Goal: Information Seeking & Learning: Learn about a topic

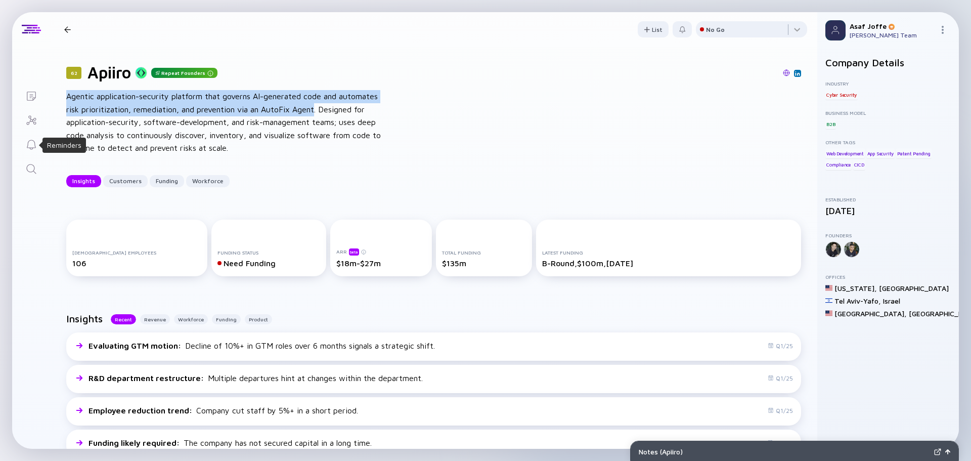
click at [30, 168] on icon "Search" at bounding box center [31, 169] width 12 height 12
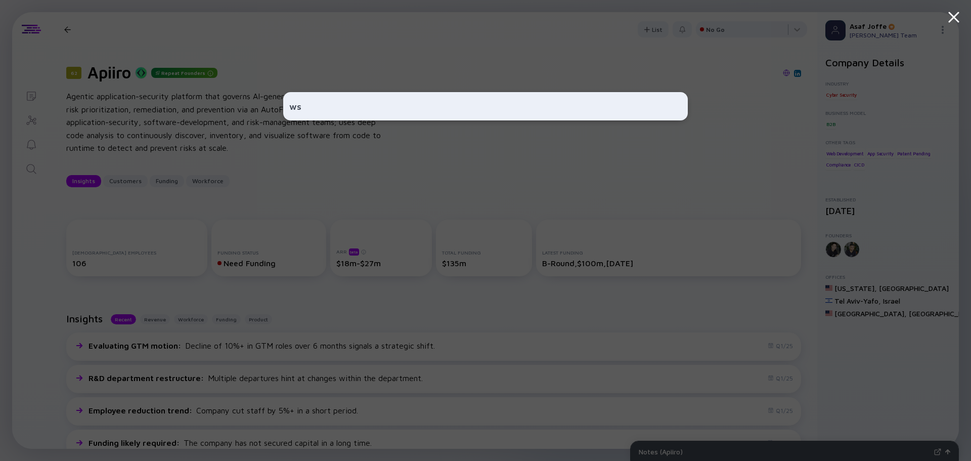
type input "wsc"
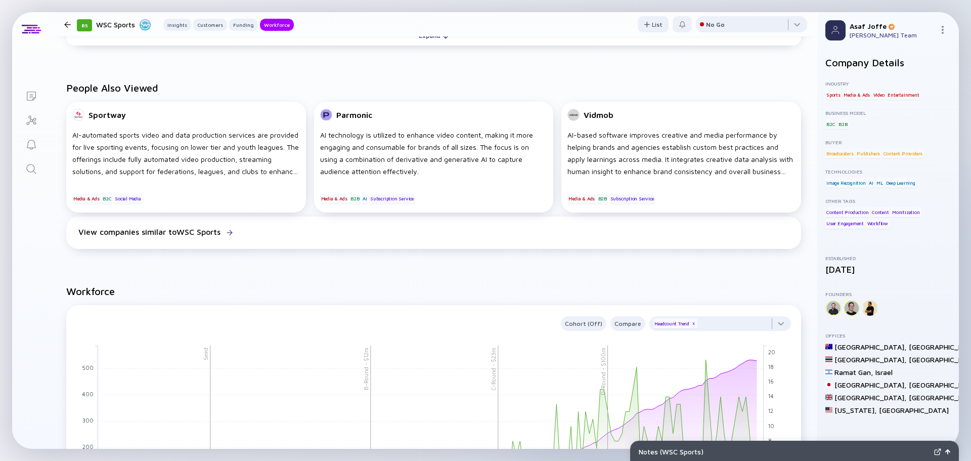
scroll to position [960, 0]
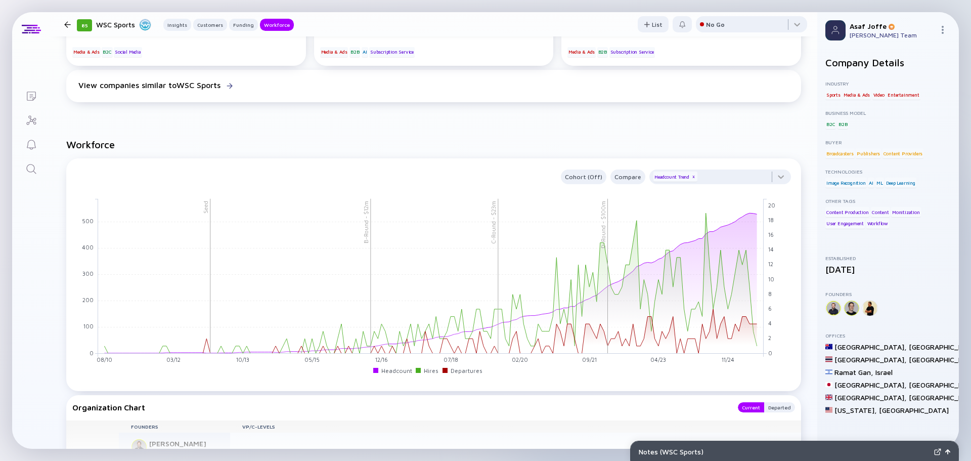
click at [34, 171] on icon "Search" at bounding box center [31, 169] width 12 height 12
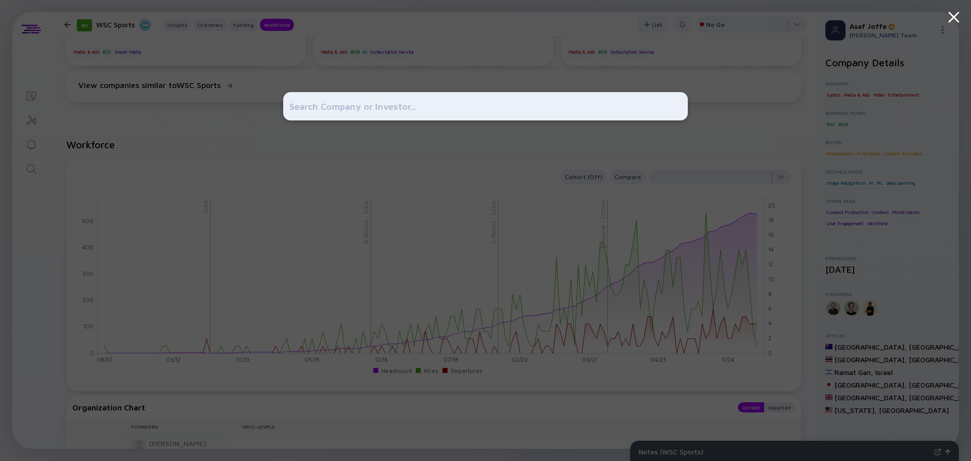
type input "M"
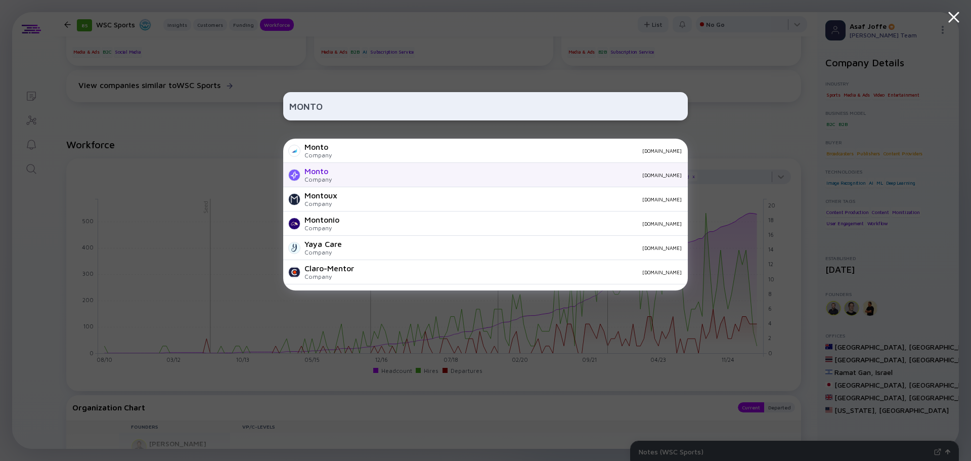
type input "MONTO"
click at [320, 173] on div "Monto" at bounding box center [317, 170] width 27 height 9
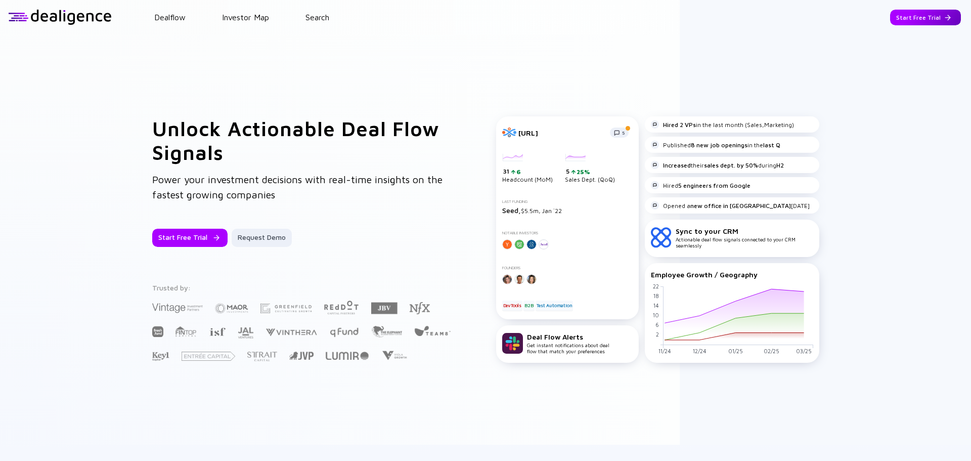
click at [926, 15] on div "Start Free Trial" at bounding box center [925, 18] width 71 height 16
click at [927, 17] on div "Go to App" at bounding box center [933, 18] width 56 height 16
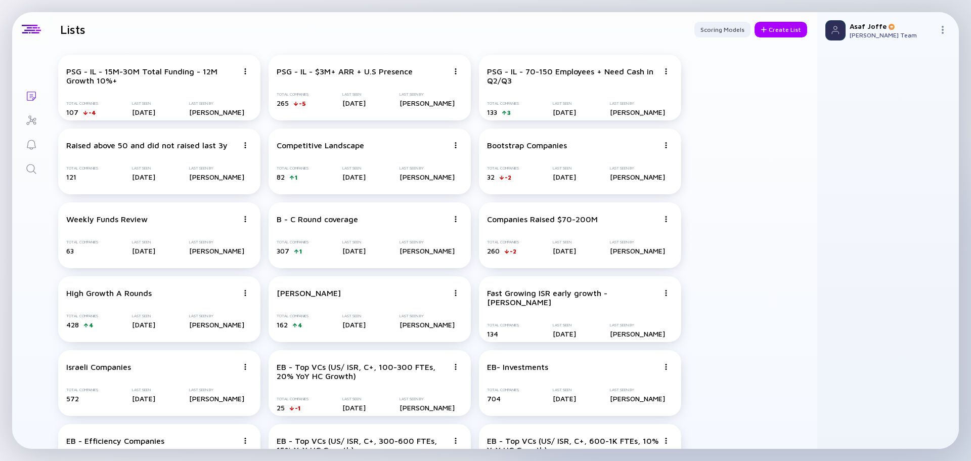
click at [33, 165] on icon "Search" at bounding box center [31, 169] width 10 height 10
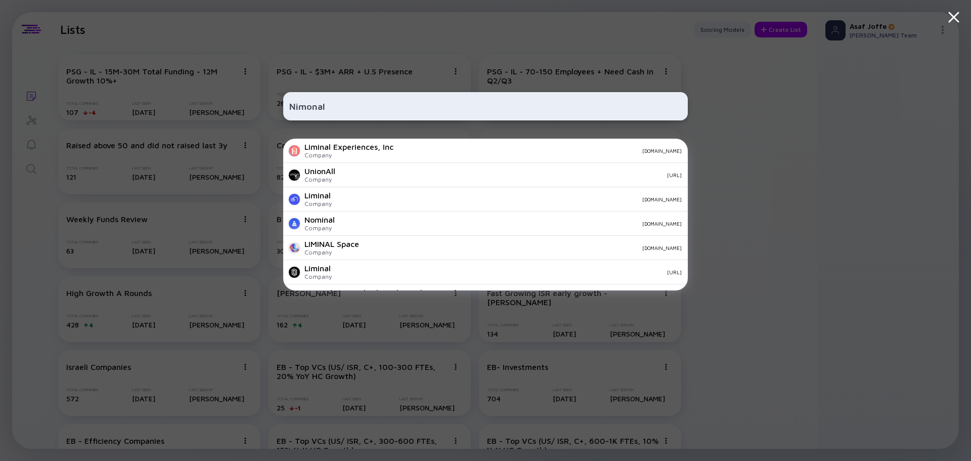
click at [313, 108] on input "Nimonal" at bounding box center [485, 106] width 392 height 18
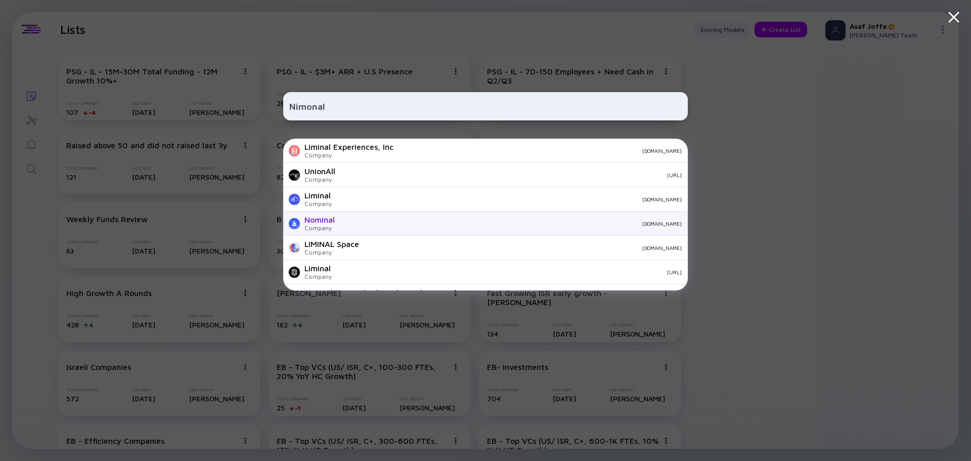
type input "Nimonal"
click at [329, 229] on div "Company" at bounding box center [319, 228] width 30 height 8
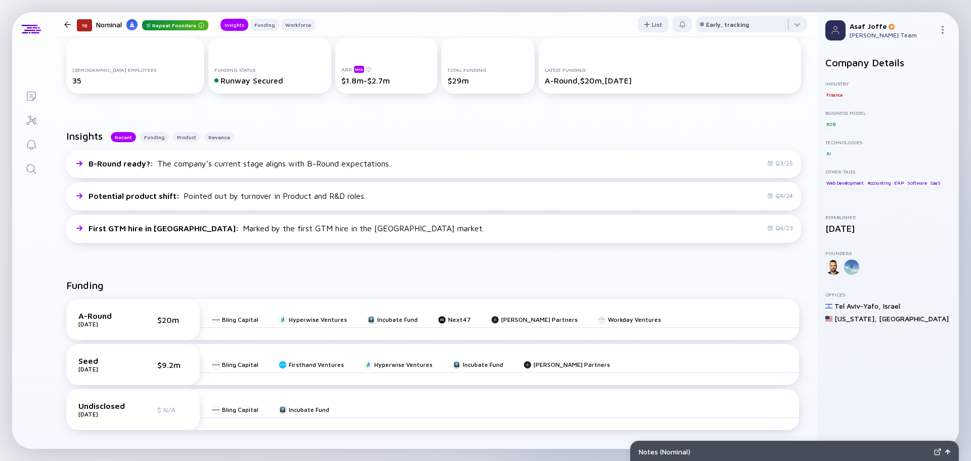
scroll to position [152, 0]
